Goal: Task Accomplishment & Management: Use online tool/utility

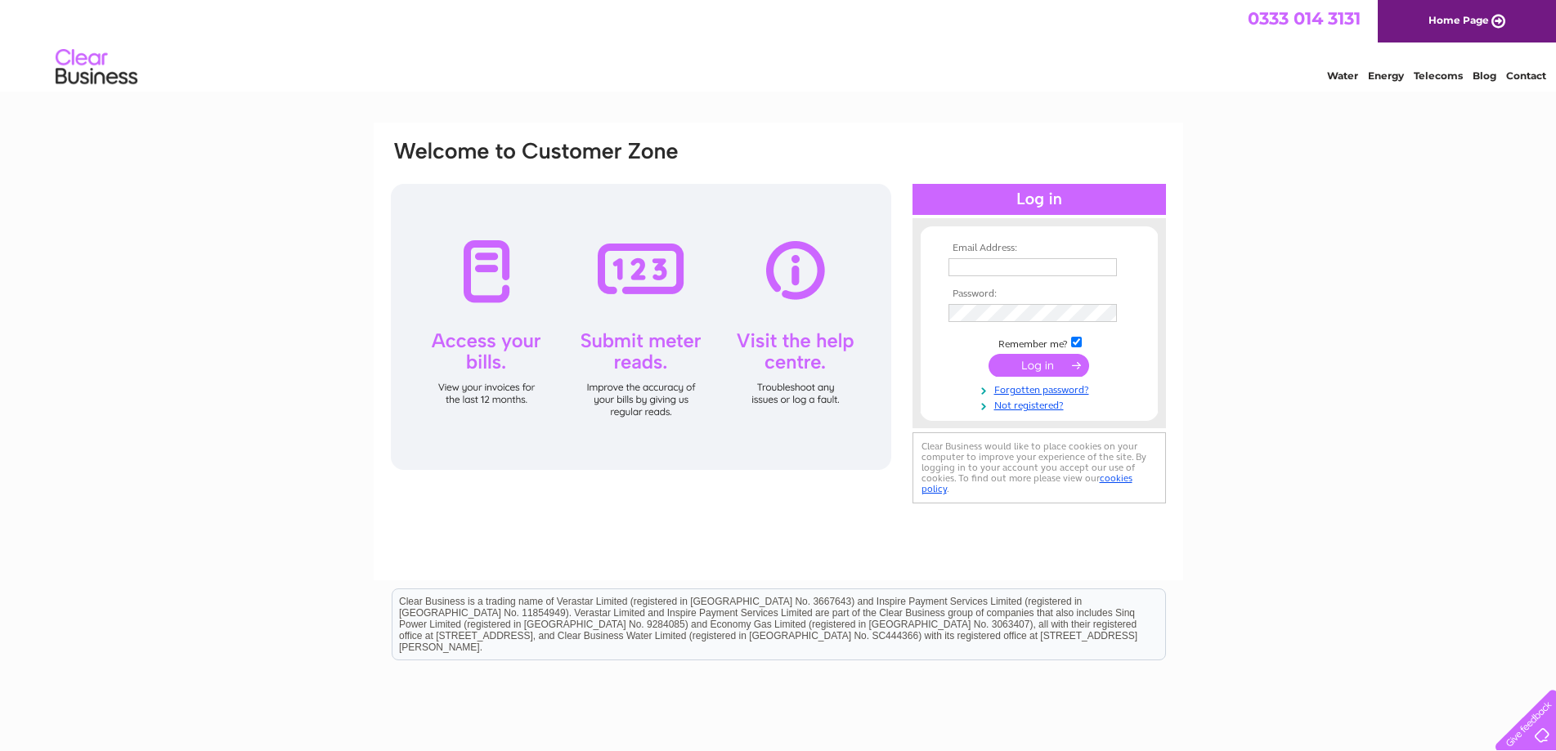
click at [975, 270] on input "text" at bounding box center [1032, 267] width 168 height 18
type input "info@melkshamlc.co.uk"
click at [989, 356] on input "submit" at bounding box center [1039, 367] width 101 height 23
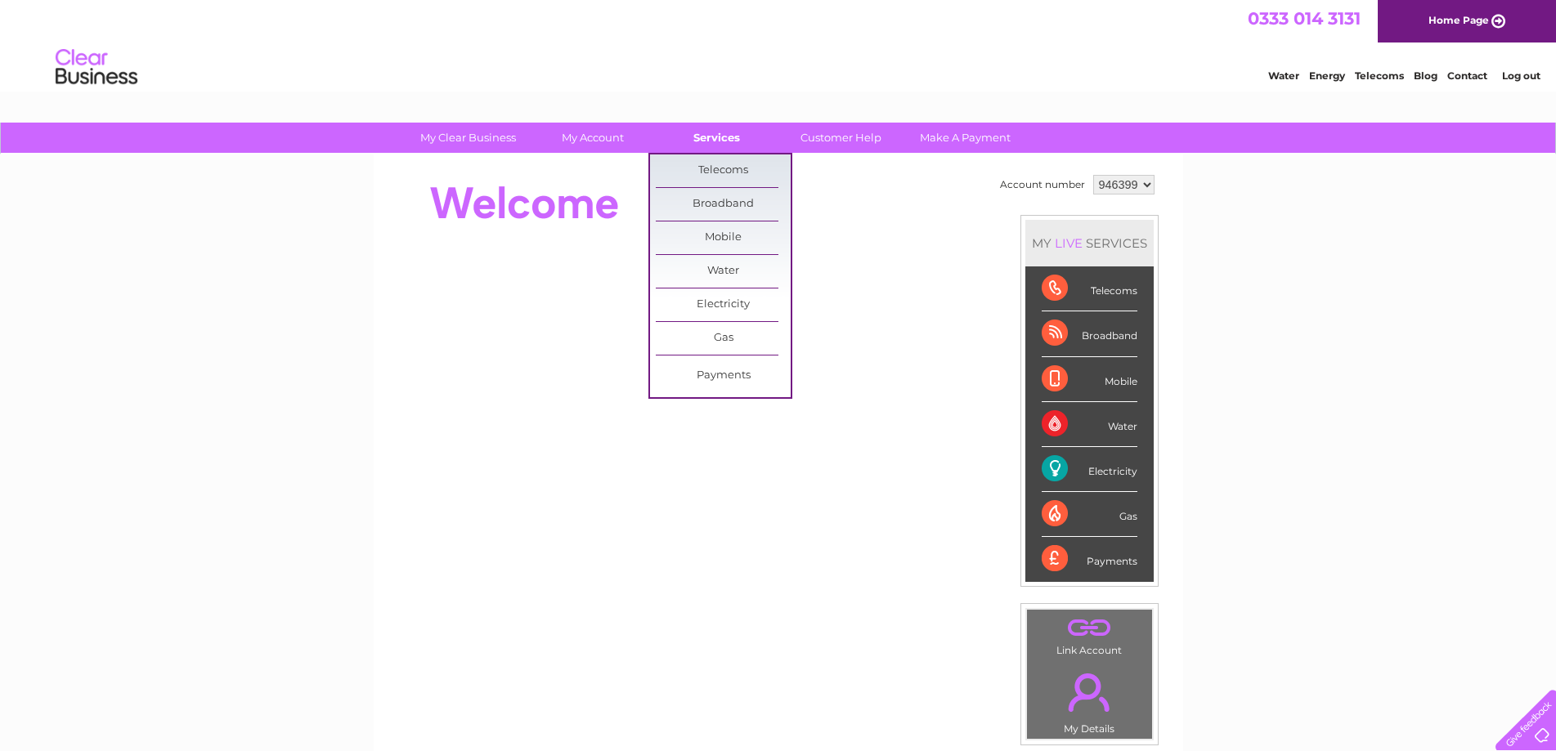
click at [704, 139] on link "Services" at bounding box center [716, 138] width 135 height 30
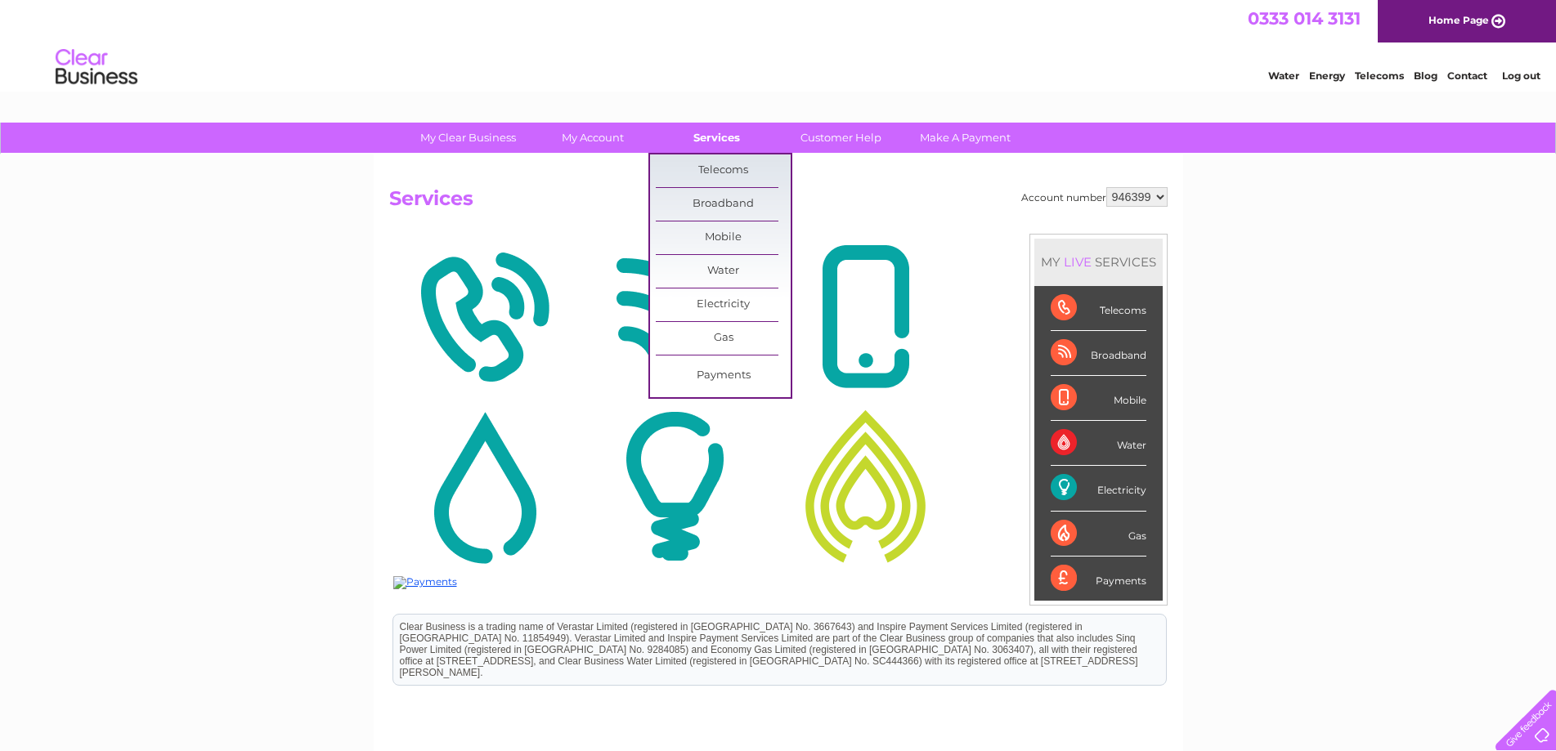
click at [707, 137] on link "Services" at bounding box center [716, 138] width 135 height 30
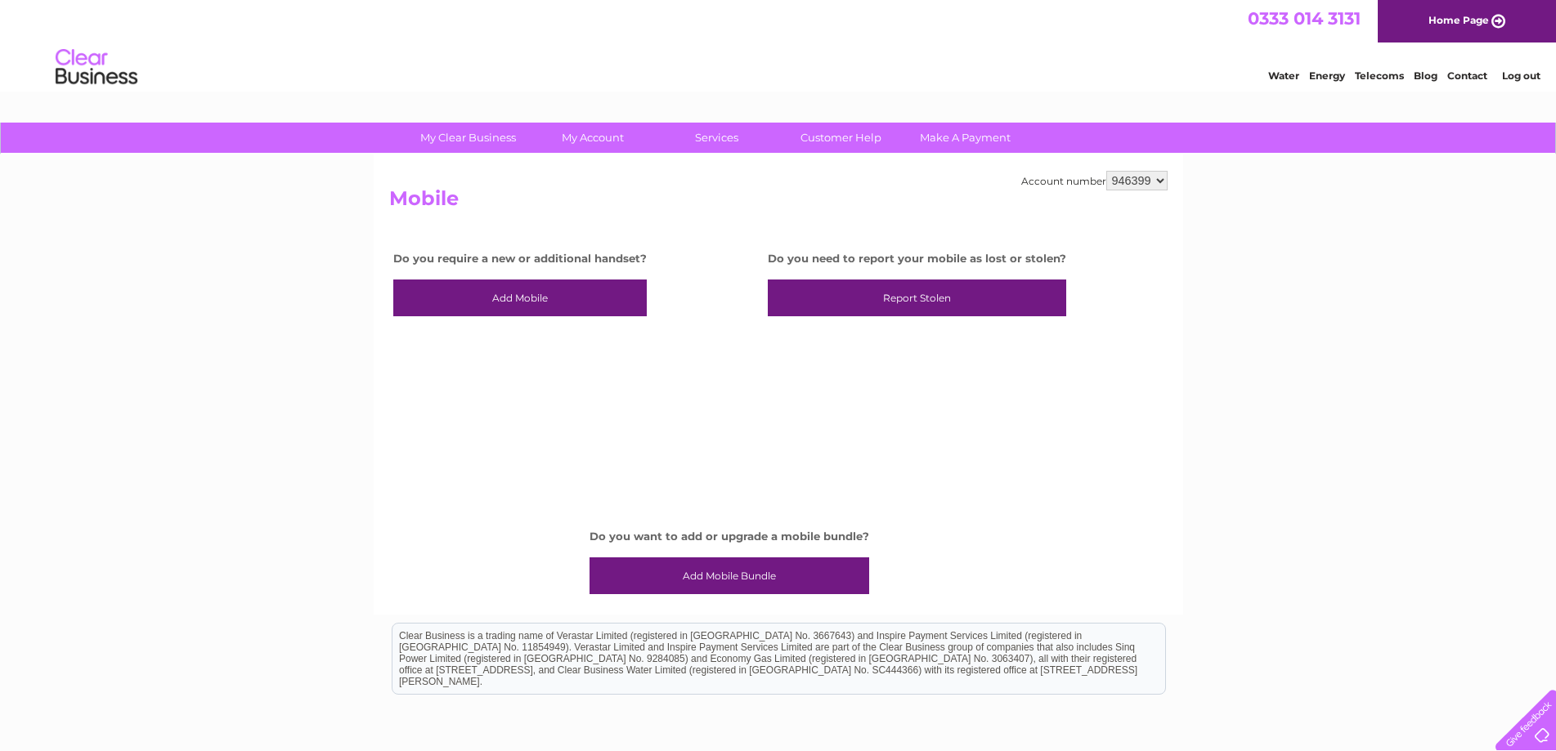
click at [601, 191] on h2 "Mobile" at bounding box center [778, 202] width 778 height 31
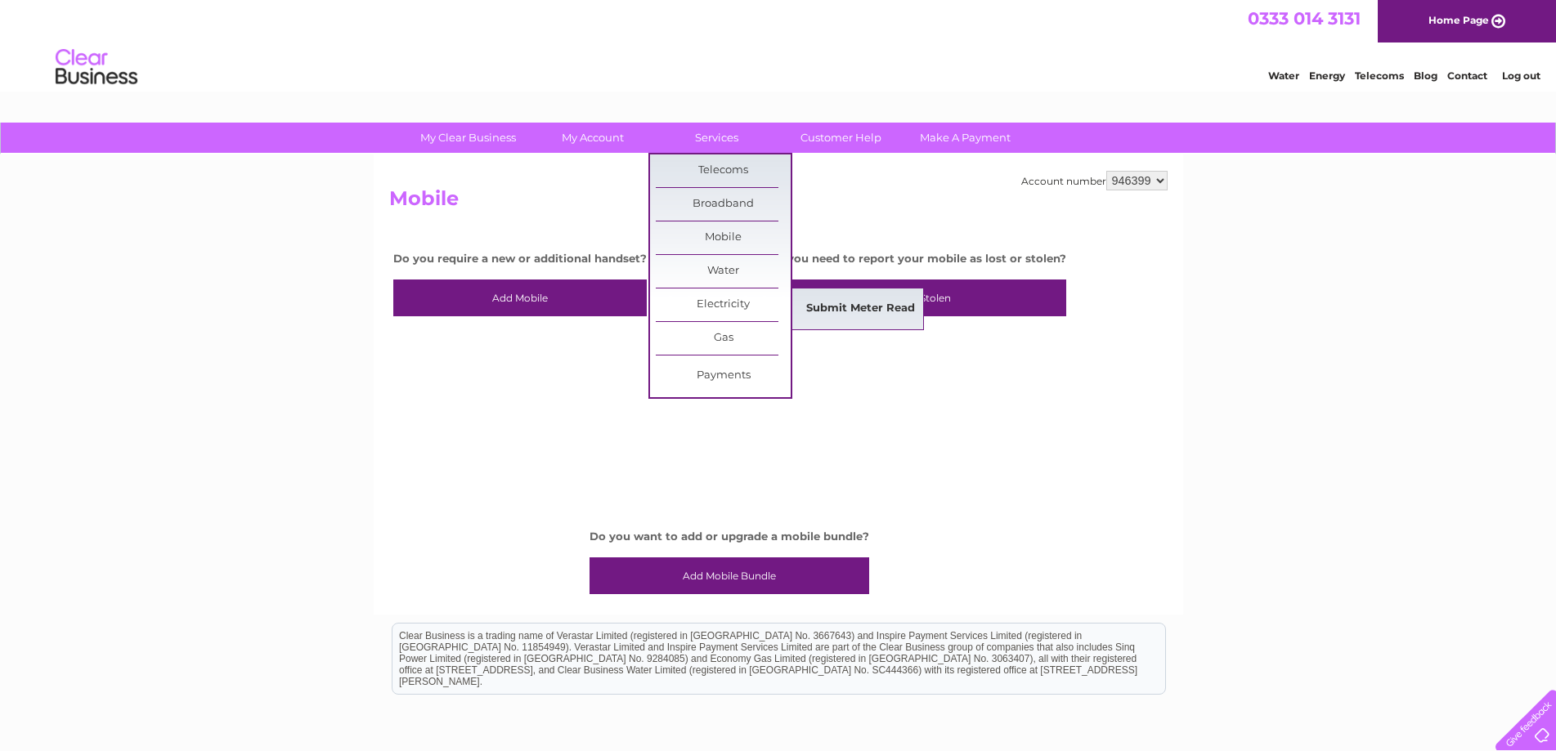
click at [824, 307] on link "Submit Meter Read" at bounding box center [860, 309] width 135 height 33
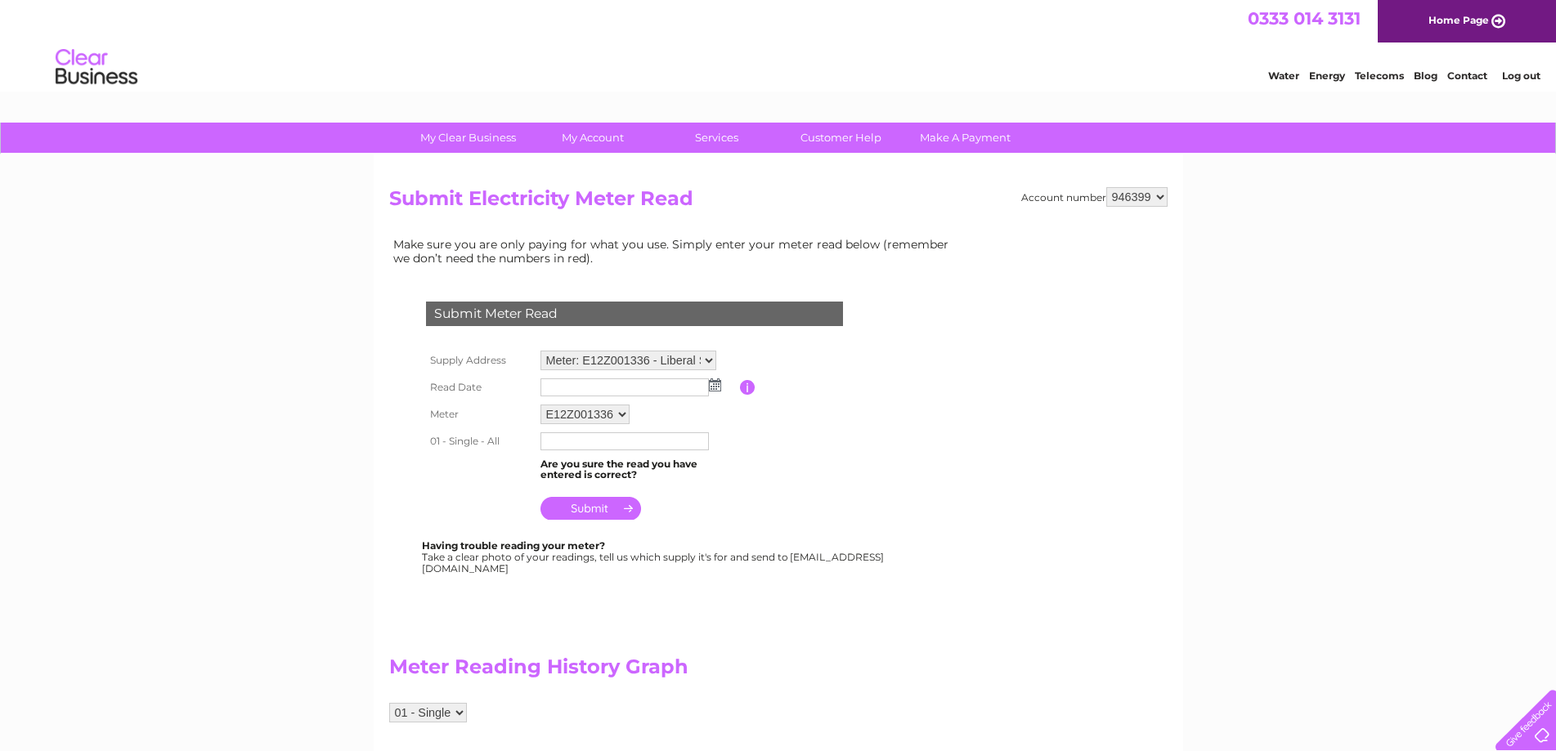
click at [713, 390] on img at bounding box center [715, 385] width 12 height 13
click at [554, 413] on span "Prev" at bounding box center [555, 411] width 13 height 13
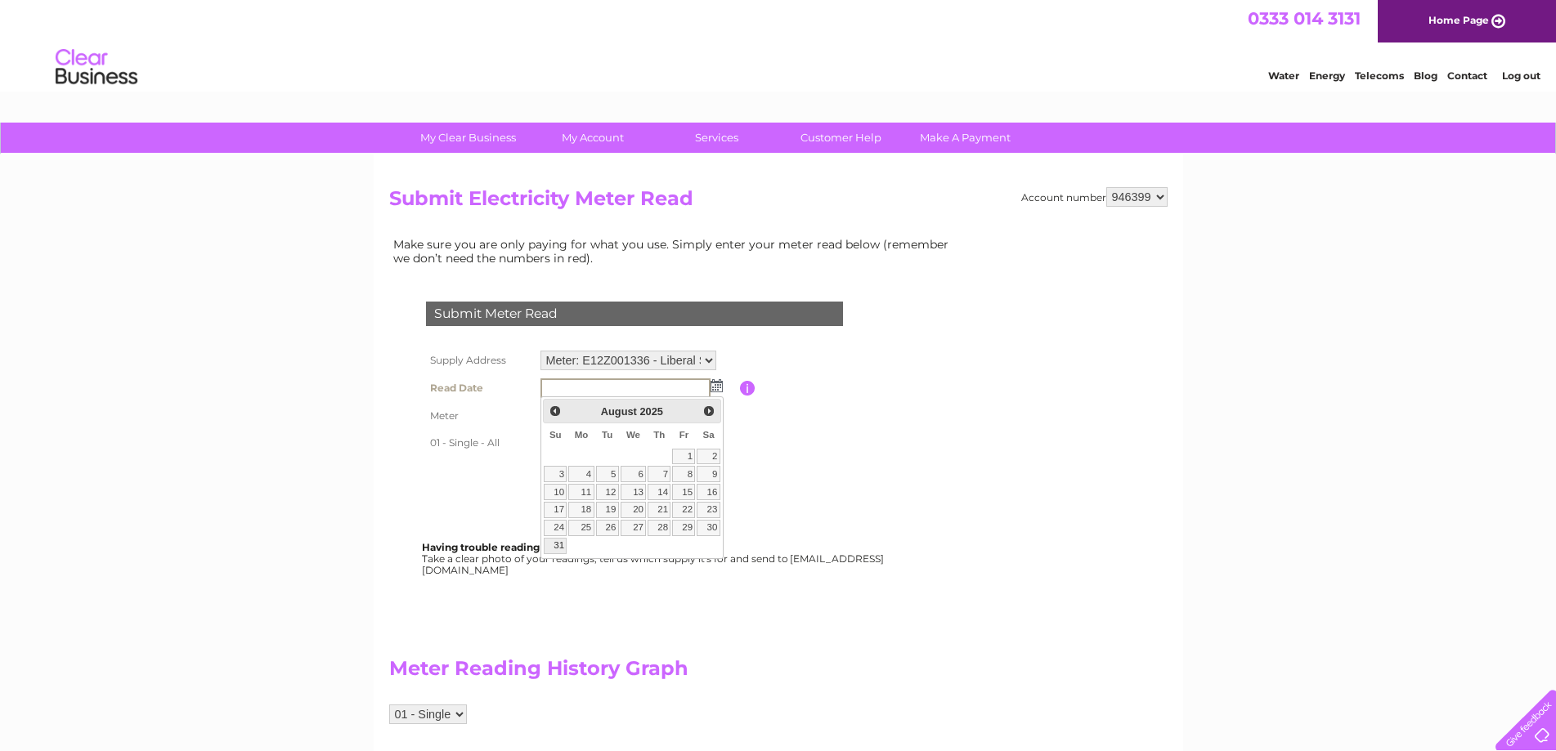
click at [554, 546] on link "31" at bounding box center [555, 546] width 23 height 16
type input "2025/08/31"
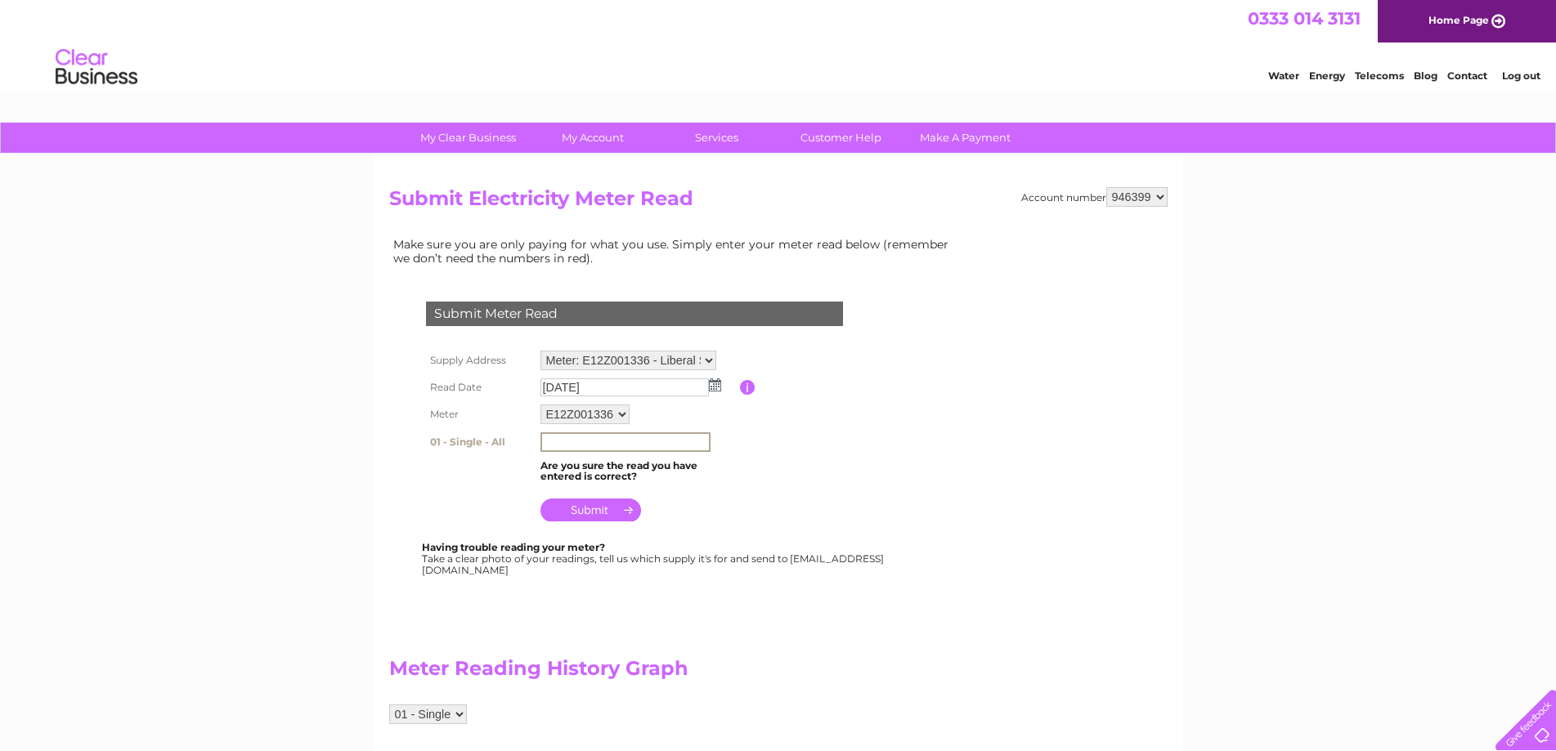
click at [576, 435] on input "text" at bounding box center [625, 443] width 170 height 20
type input "799485"
click at [594, 510] on input "submit" at bounding box center [590, 508] width 101 height 23
